Goal: Task Accomplishment & Management: Use online tool/utility

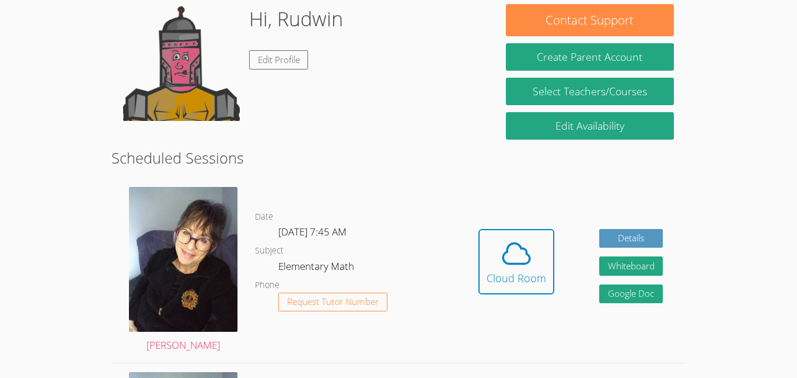
scroll to position [203, 0]
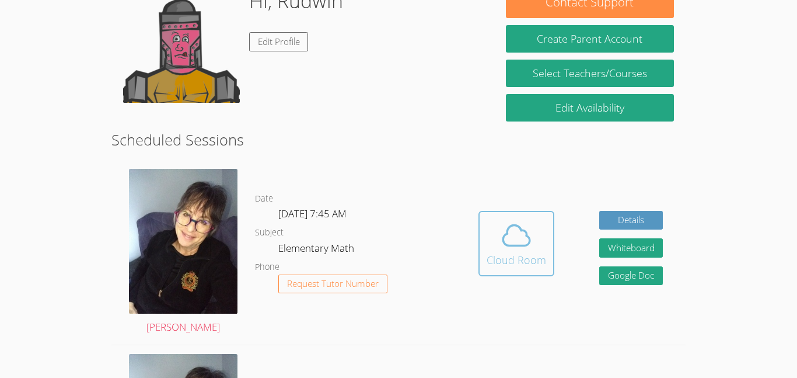
click at [521, 247] on icon at bounding box center [516, 235] width 33 height 33
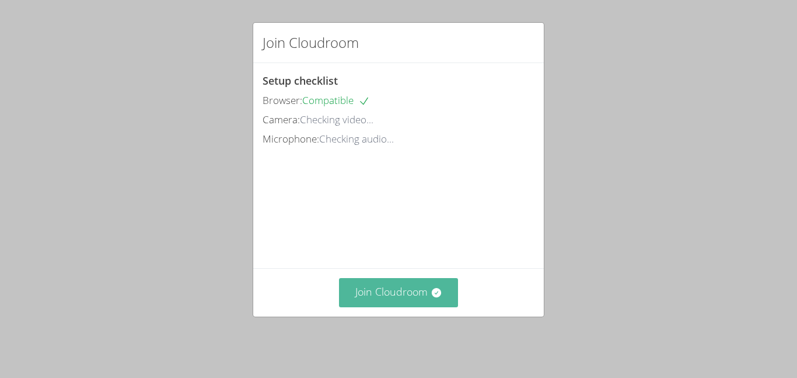
click at [410, 296] on button "Join Cloudroom" at bounding box center [399, 292] width 120 height 29
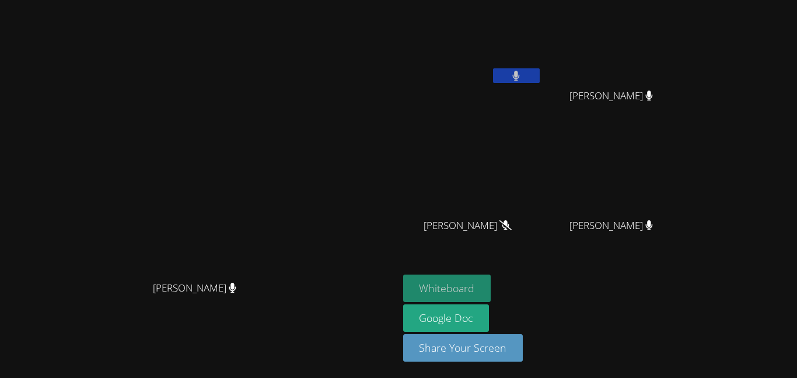
click at [491, 288] on button "Whiteboard" at bounding box center [447, 287] width 88 height 27
click at [540, 79] on button at bounding box center [516, 75] width 47 height 15
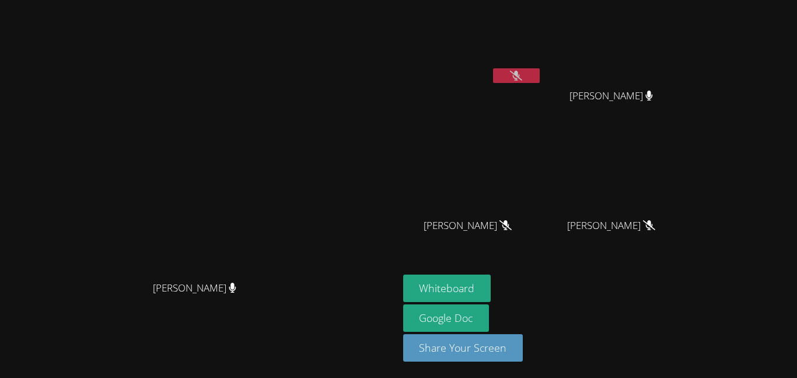
click at [542, 62] on video at bounding box center [472, 44] width 139 height 78
click at [540, 85] on div at bounding box center [516, 77] width 47 height 18
click at [522, 76] on icon at bounding box center [516, 76] width 12 height 10
click at [540, 81] on button at bounding box center [516, 75] width 47 height 15
click at [540, 74] on button at bounding box center [516, 75] width 47 height 15
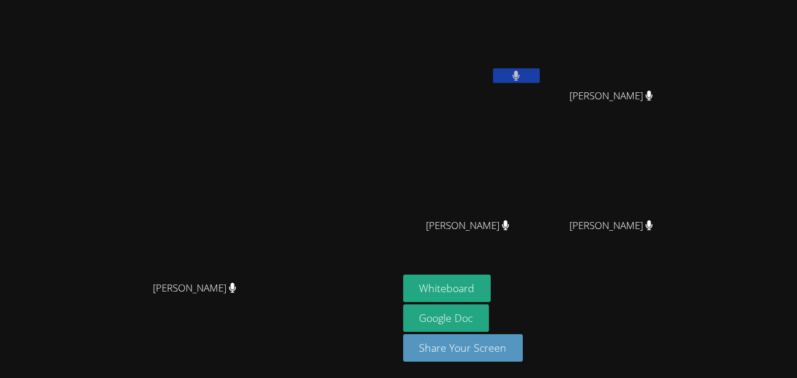
click at [540, 73] on button at bounding box center [516, 75] width 47 height 15
click at [522, 75] on icon at bounding box center [516, 76] width 12 height 10
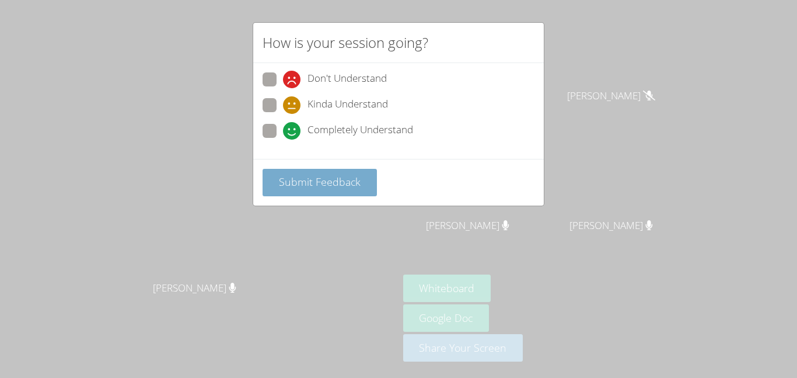
click at [324, 184] on span "Submit Feedback" at bounding box center [320, 182] width 82 height 14
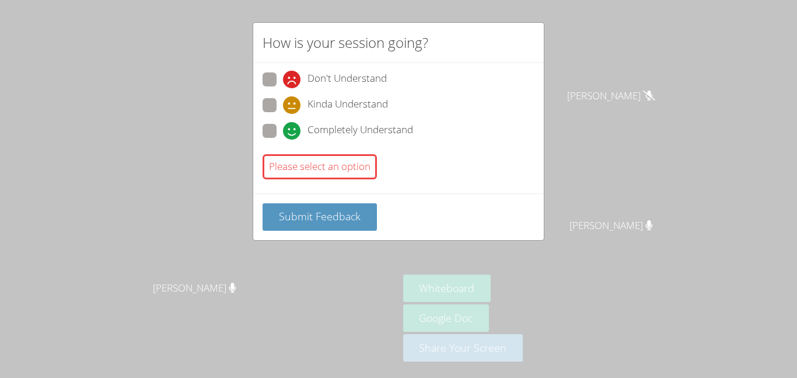
click at [283, 139] on span at bounding box center [283, 139] width 0 height 0
click at [283, 128] on input "Completely Understand" at bounding box center [288, 129] width 10 height 10
radio input "true"
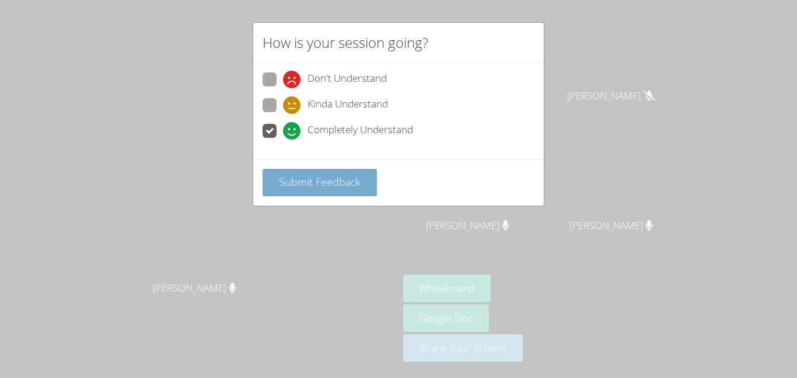
click at [297, 190] on button "Submit Feedback" at bounding box center [320, 182] width 114 height 27
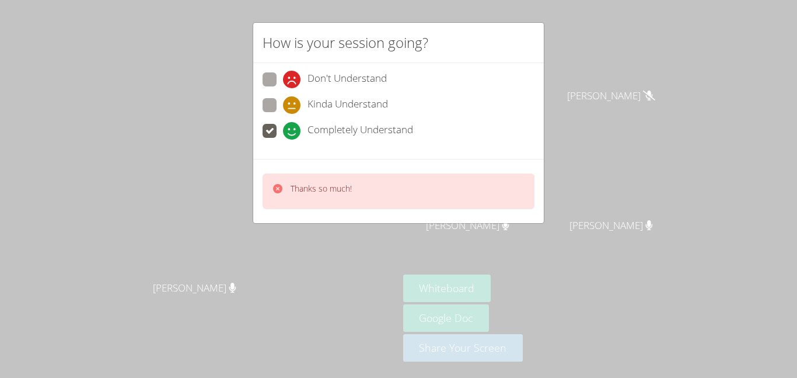
click at [564, 120] on div "How is your session going? Don't Understand Kinda Understand Completely Underst…" at bounding box center [398, 189] width 797 height 378
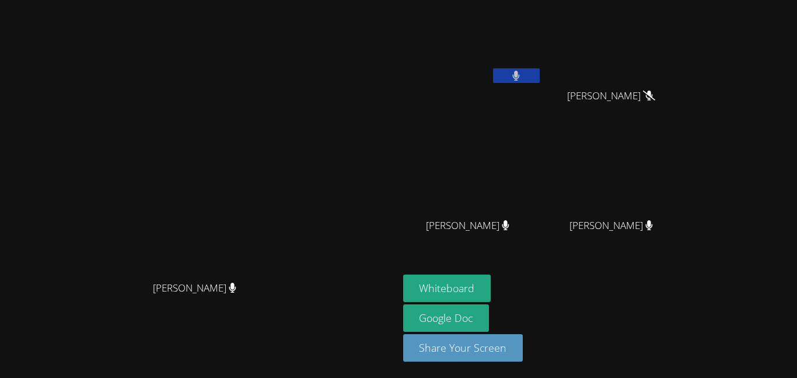
click at [540, 73] on button at bounding box center [516, 75] width 47 height 15
click at [540, 72] on button at bounding box center [516, 75] width 47 height 15
